Goal: Information Seeking & Learning: Learn about a topic

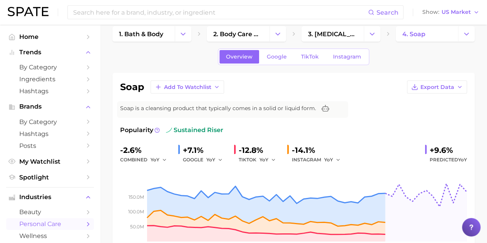
scroll to position [10, 0]
click at [355, 150] on div "-2.6% combined YoY +7.1% GOOGLE YoY -12.8% TIKTOK YoY -14.1% INSTAGRAM YoY +9.6…" at bounding box center [293, 154] width 347 height 20
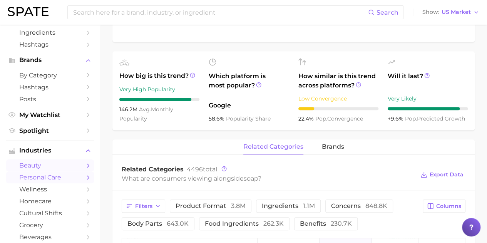
scroll to position [20, 0]
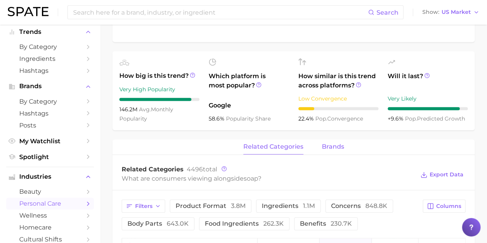
click at [329, 147] on span "brands" at bounding box center [333, 146] width 22 height 7
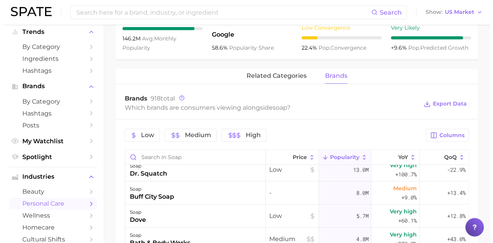
scroll to position [0, 0]
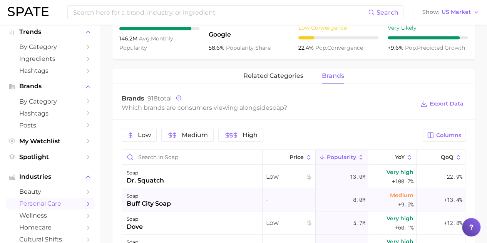
click at [166, 205] on div "buff city soap" at bounding box center [149, 203] width 44 height 9
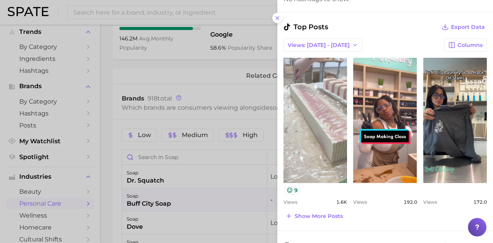
scroll to position [260, 0]
click at [317, 130] on link "view post on TikTok" at bounding box center [314, 119] width 63 height 125
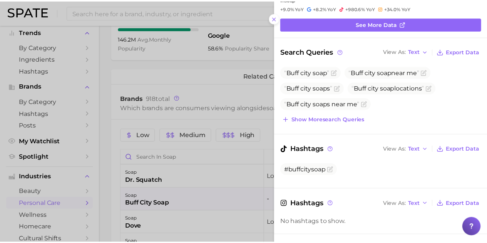
scroll to position [0, 0]
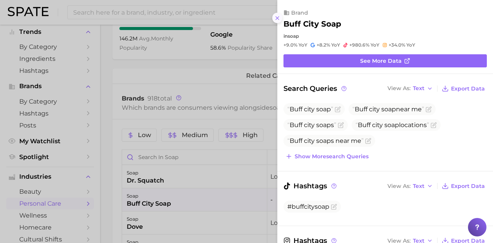
click at [276, 19] on icon at bounding box center [277, 18] width 6 height 6
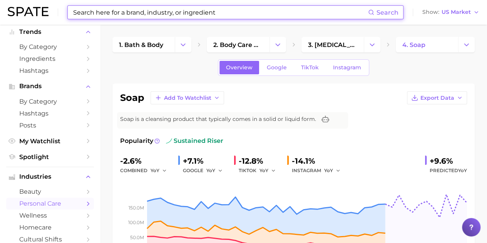
click at [205, 12] on input at bounding box center [220, 12] width 296 height 13
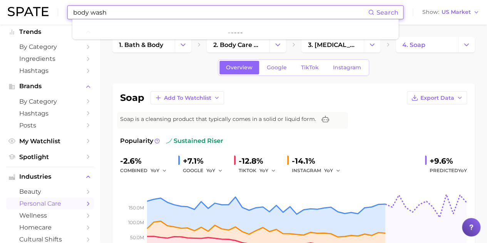
type input "body wash"
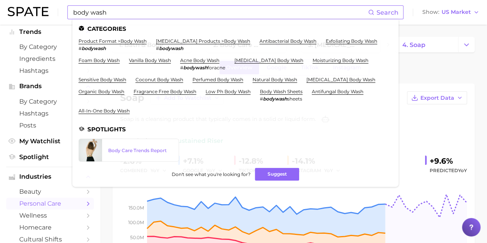
click at [393, 10] on span "Search" at bounding box center [387, 12] width 22 height 7
click at [437, 69] on div "Overview Google TikTok Instagram" at bounding box center [293, 67] width 362 height 17
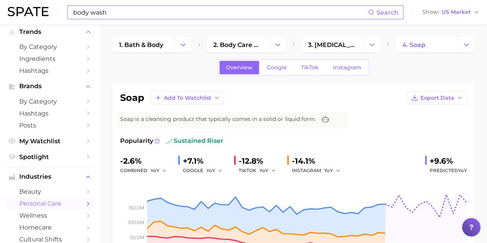
click at [389, 10] on span "Search" at bounding box center [387, 12] width 22 height 7
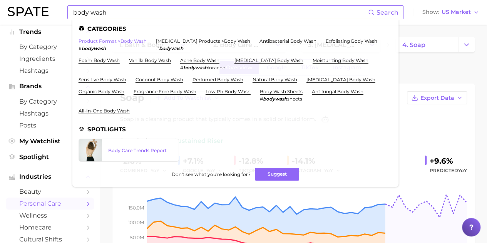
click at [122, 41] on link "product format > body wash" at bounding box center [112, 41] width 68 height 6
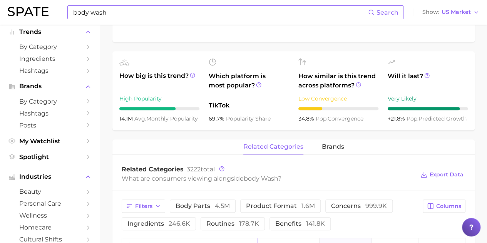
scroll to position [229, 0]
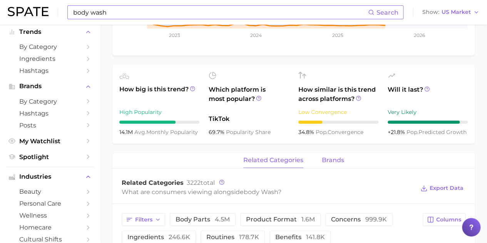
click at [336, 162] on span "brands" at bounding box center [333, 160] width 22 height 7
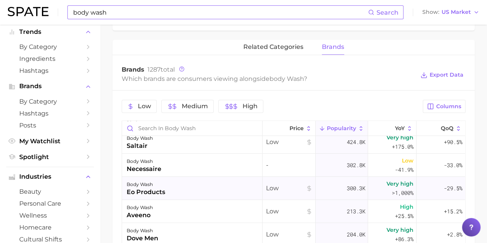
scroll to position [191, 0]
